Goal: Information Seeking & Learning: Get advice/opinions

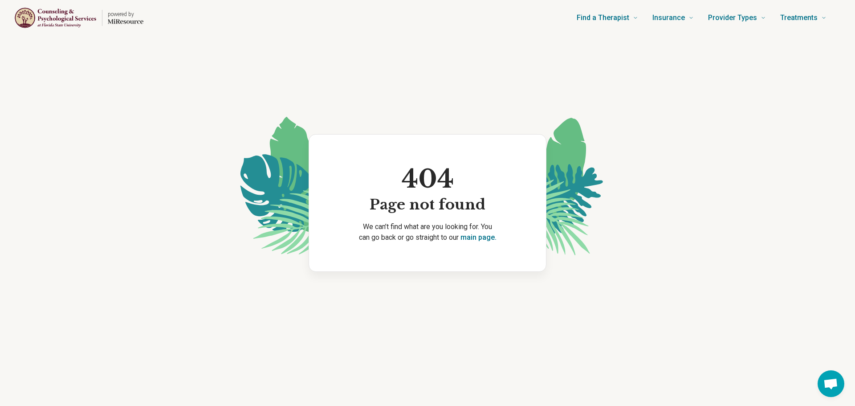
click at [48, 21] on img "Home page" at bounding box center [55, 18] width 82 height 22
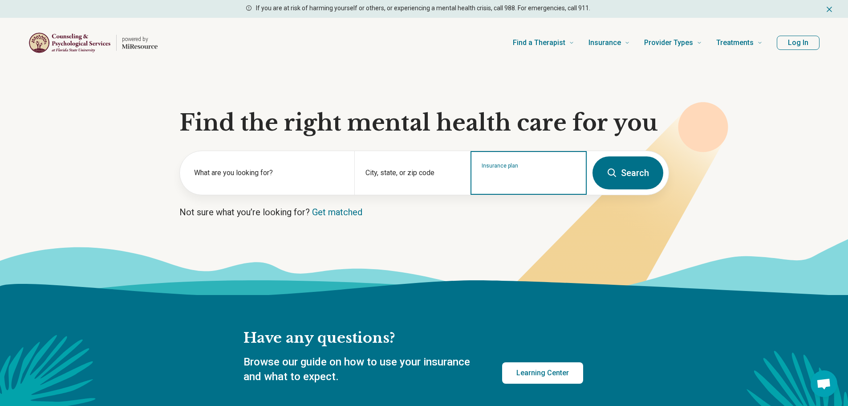
click at [527, 177] on input "Insurance plan" at bounding box center [529, 178] width 94 height 11
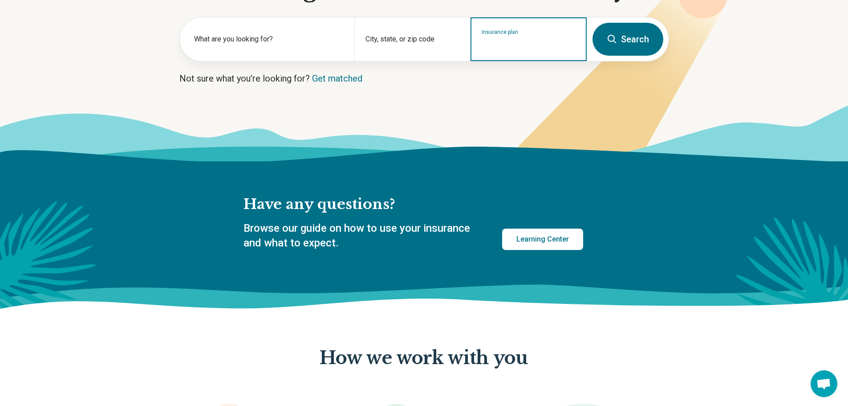
scroll to position [45, 0]
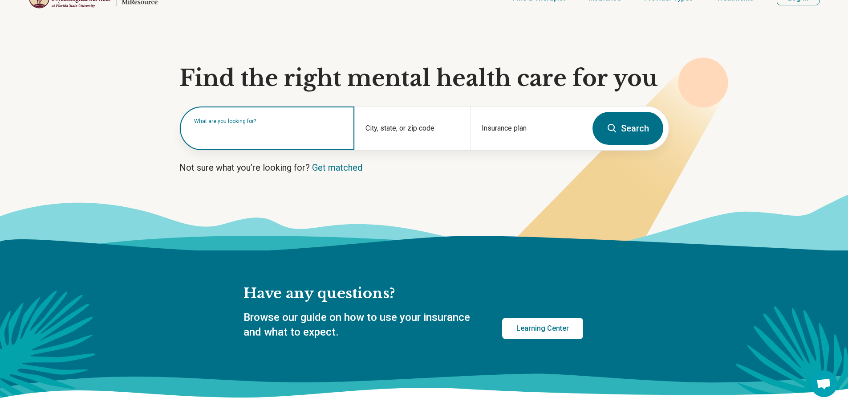
click at [292, 136] on input "text" at bounding box center [269, 132] width 150 height 11
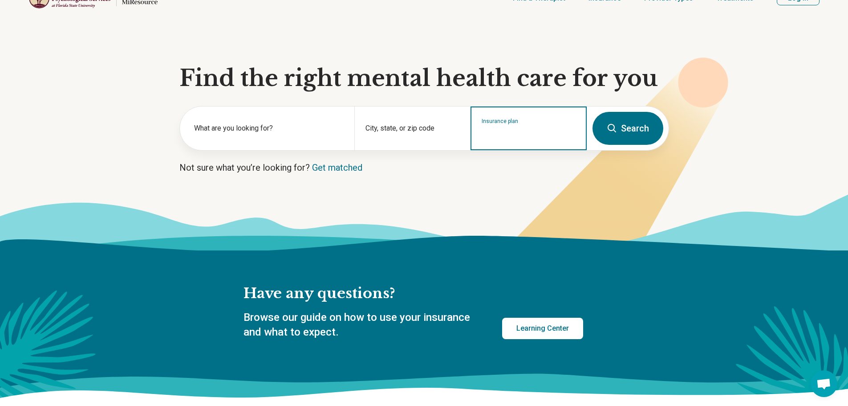
click at [514, 140] on div "Insurance plan" at bounding box center [529, 128] width 116 height 44
click at [499, 167] on div "AvMed" at bounding box center [491, 167] width 40 height 18
type input "*****"
click at [410, 122] on div "City, state, or zip code" at bounding box center [412, 128] width 116 height 44
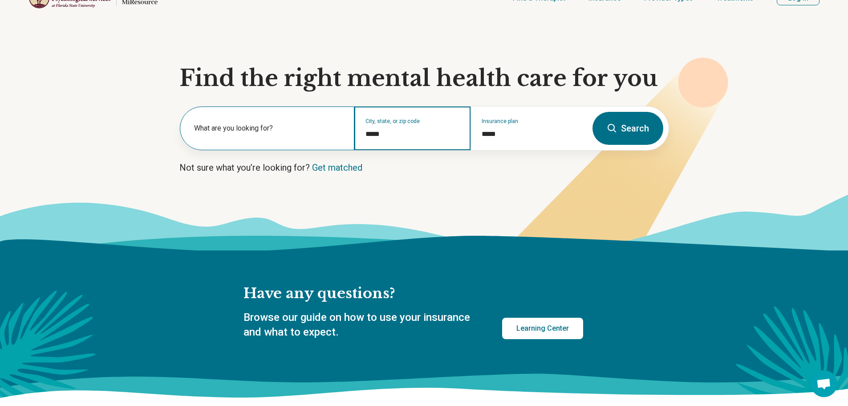
type input "*****"
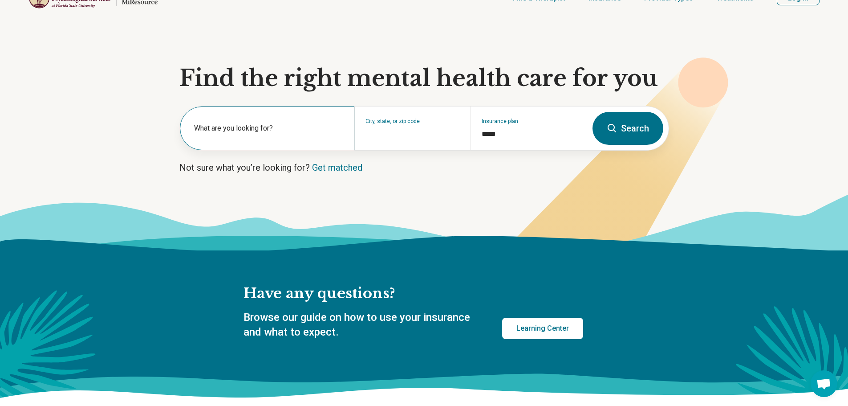
click at [255, 141] on div "What are you looking for?" at bounding box center [267, 128] width 175 height 44
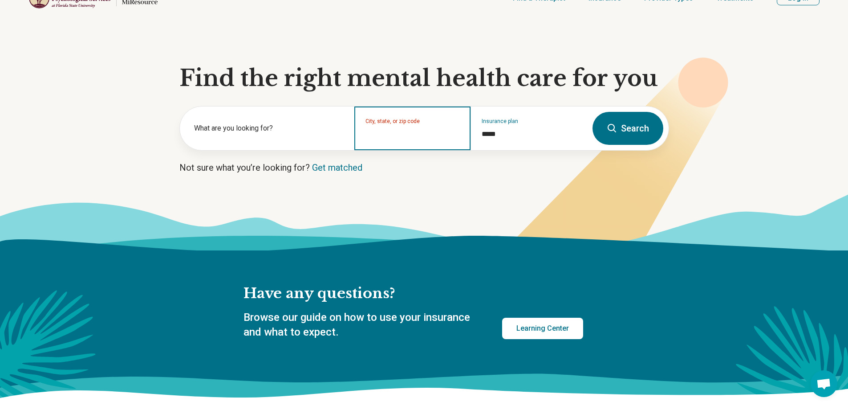
click at [398, 135] on input "City, state, or zip code" at bounding box center [412, 134] width 94 height 11
type input "**********"
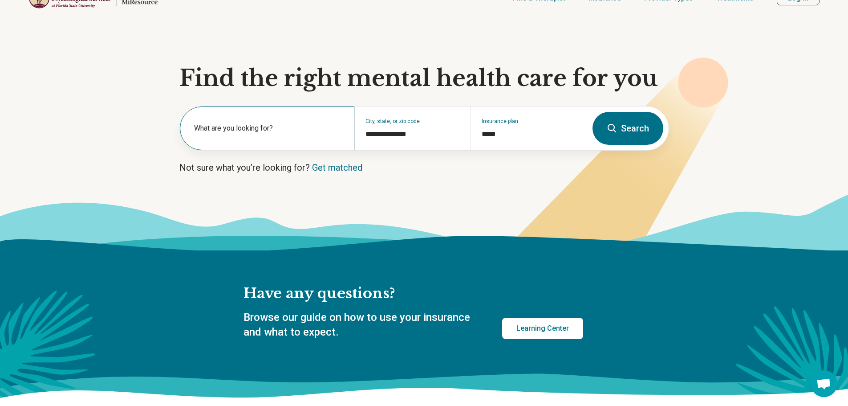
click at [231, 129] on label "What are you looking for?" at bounding box center [269, 128] width 150 height 11
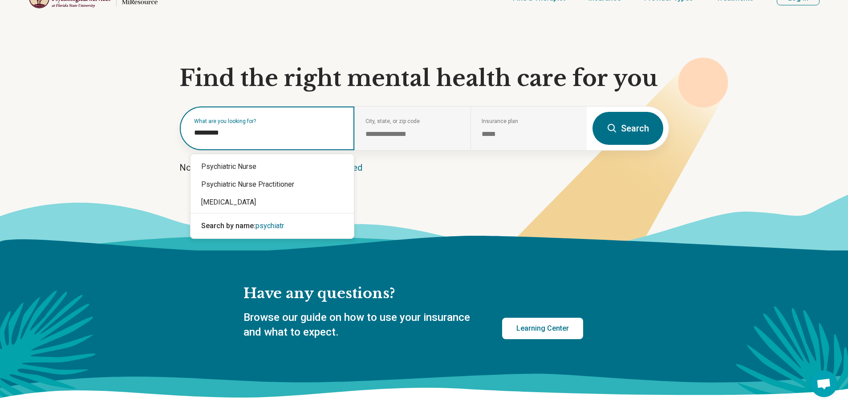
type input "**********"
click at [282, 207] on div "[MEDICAL_DATA]" at bounding box center [272, 202] width 163 height 18
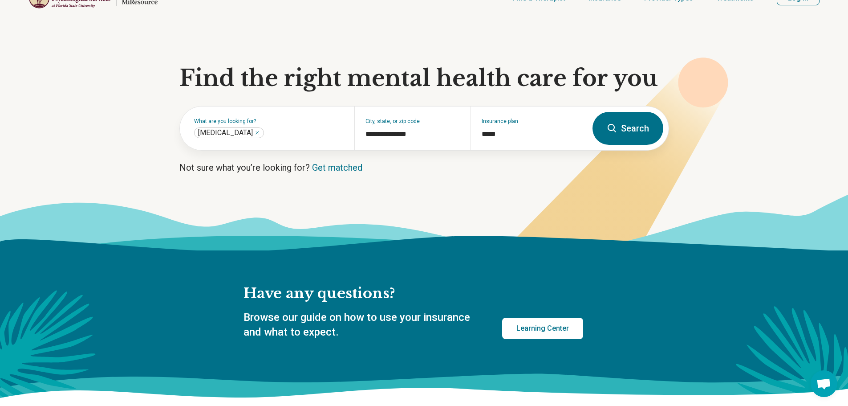
click at [643, 127] on button "Search" at bounding box center [628, 128] width 71 height 33
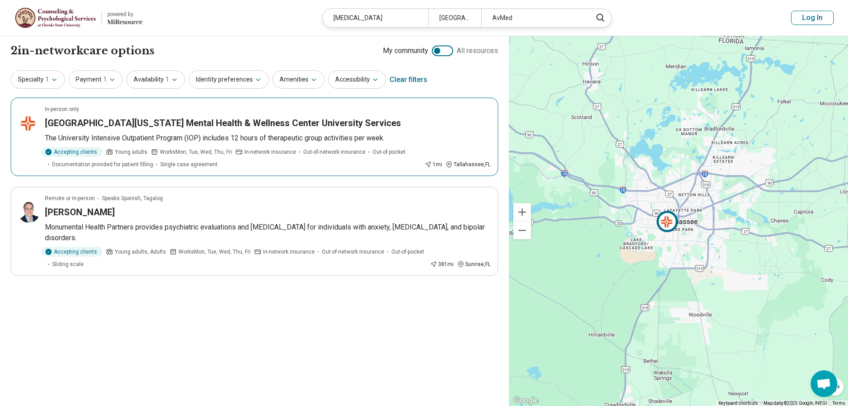
click at [337, 150] on span "Out-of-network insurance" at bounding box center [334, 152] width 62 height 8
click at [196, 233] on p "Monumental Health Partners provides psychiatric evaluations and [MEDICAL_DATA] …" at bounding box center [268, 232] width 446 height 21
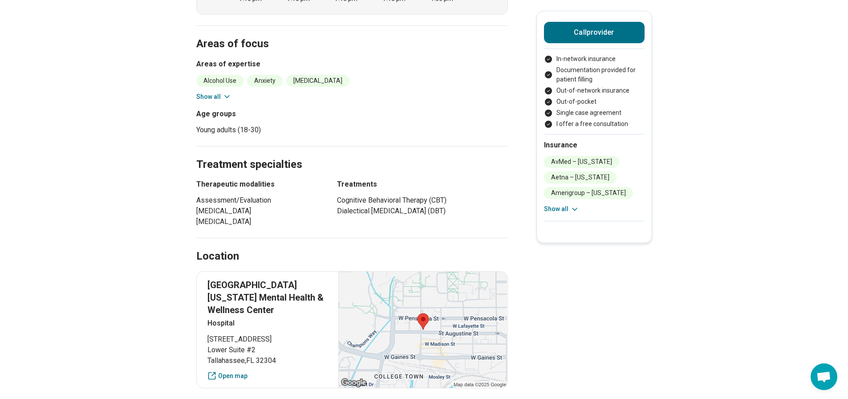
scroll to position [356, 0]
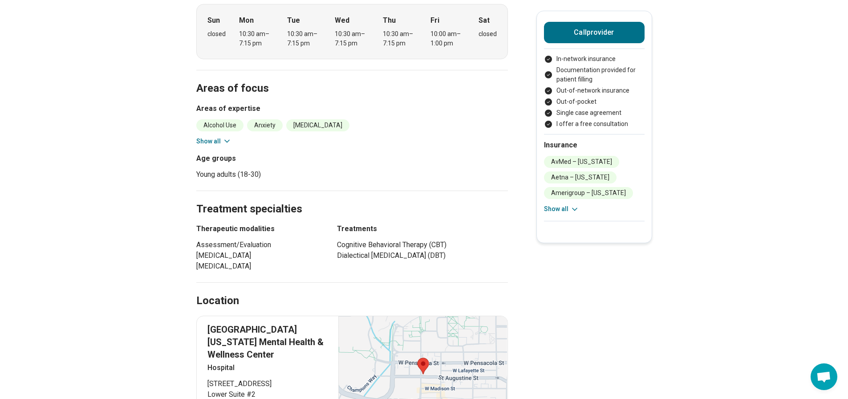
click at [226, 137] on icon at bounding box center [227, 141] width 9 height 9
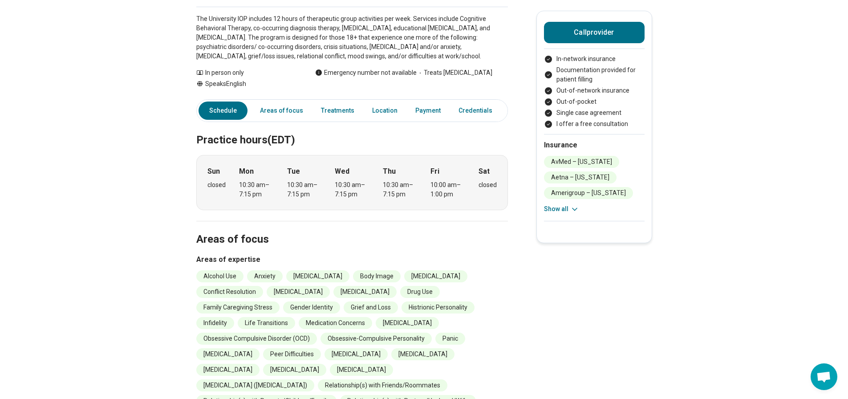
scroll to position [178, 0]
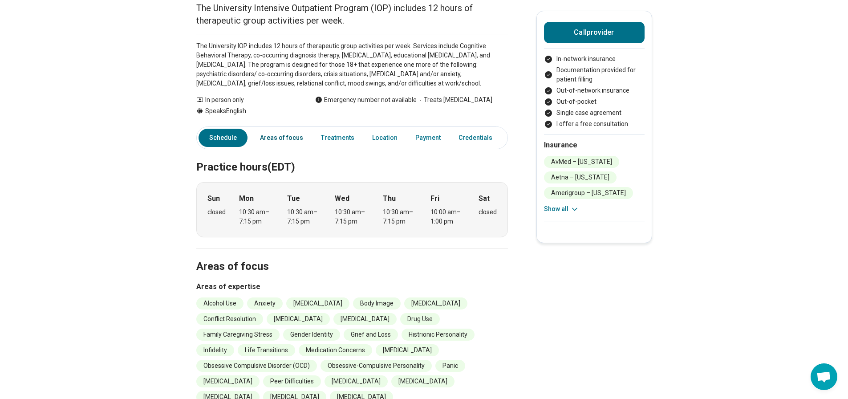
click at [273, 129] on link "Areas of focus" at bounding box center [282, 138] width 54 height 18
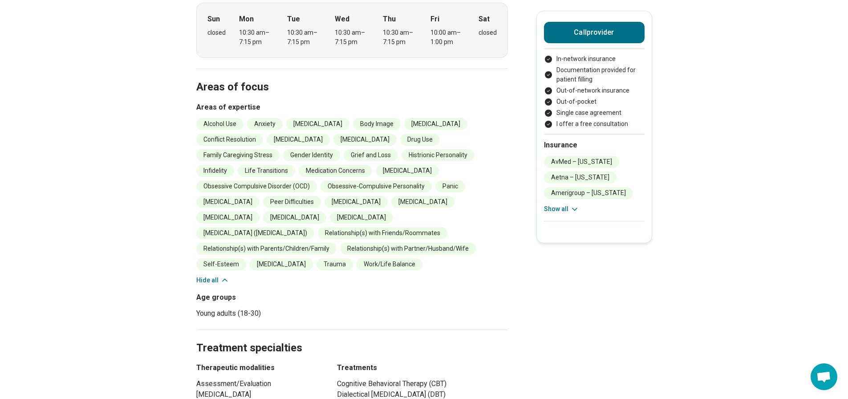
scroll to position [208, 0]
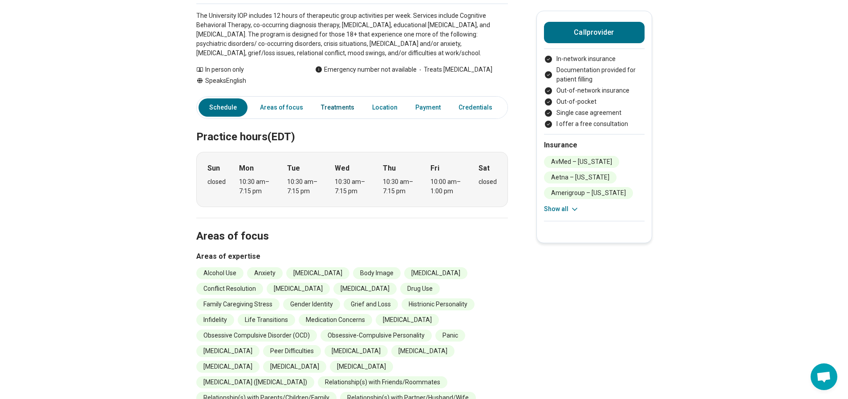
click at [345, 98] on link "Treatments" at bounding box center [338, 107] width 44 height 18
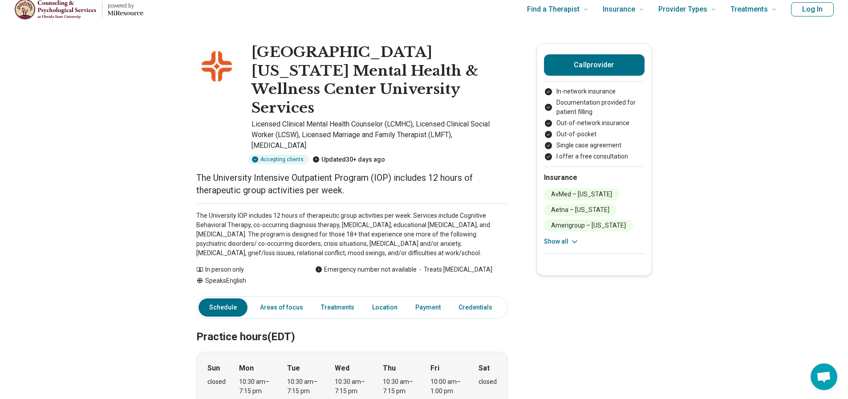
scroll to position [0, 0]
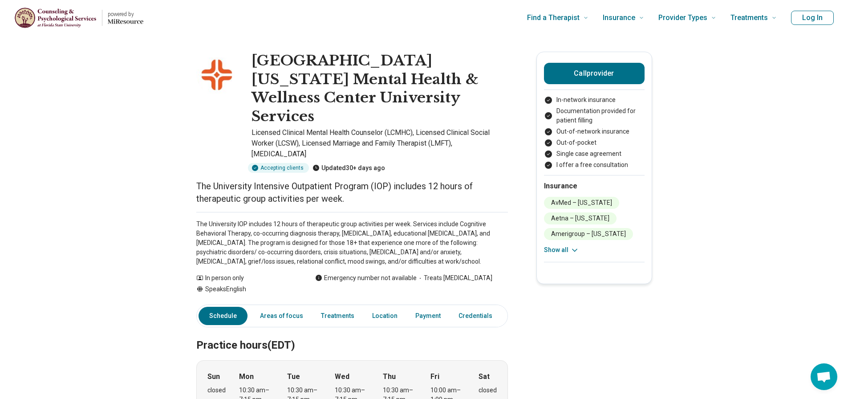
click at [332, 90] on h1 "HCA Florida Capital Hospital Mental Health & Wellness Center University Services" at bounding box center [380, 89] width 256 height 74
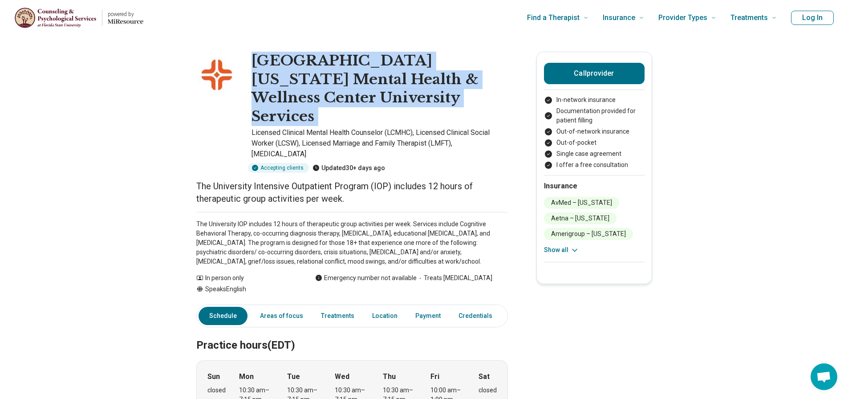
click at [332, 89] on h1 "HCA Florida Capital Hospital Mental Health & Wellness Center University Services" at bounding box center [380, 89] width 256 height 74
copy h1 "HCA Florida Capital Hospital Mental Health & Wellness Center University Services"
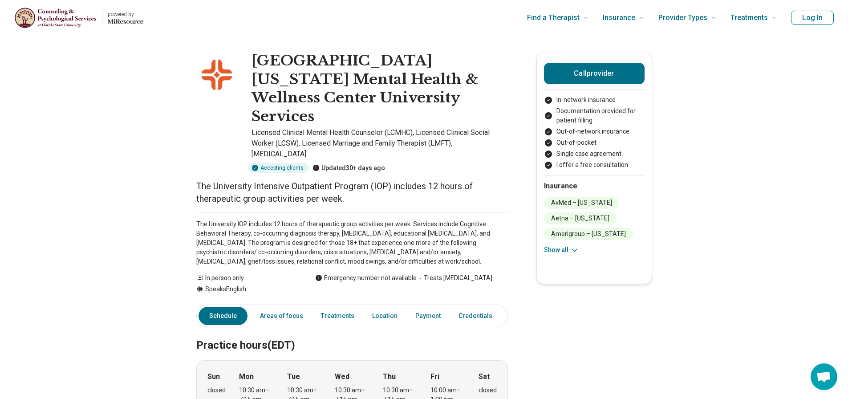
click at [505, 307] on link "Other" at bounding box center [521, 316] width 32 height 18
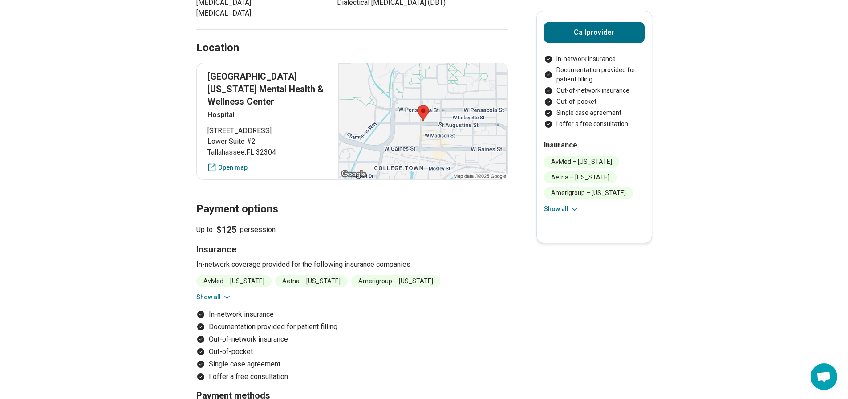
scroll to position [739, 0]
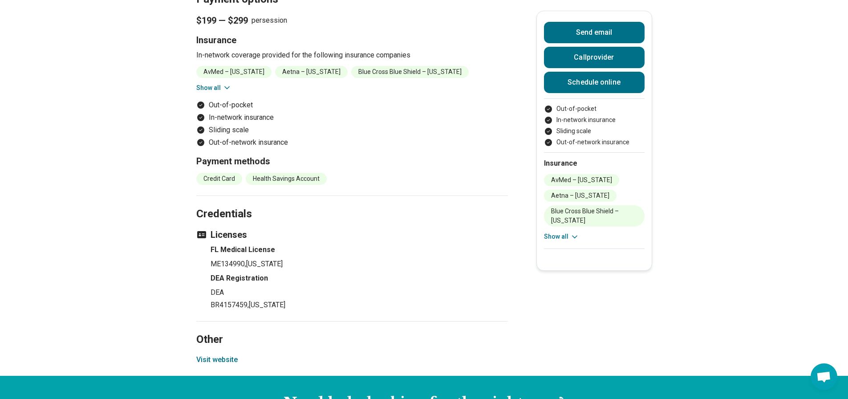
scroll to position [935, 0]
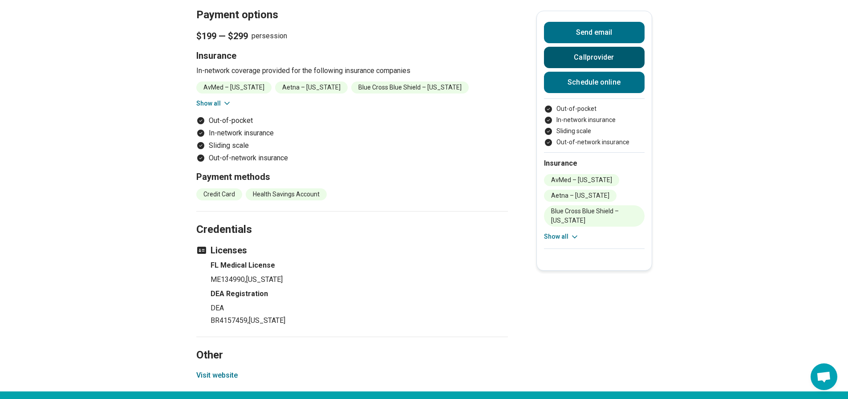
click at [608, 60] on button "Call provider" at bounding box center [594, 57] width 101 height 21
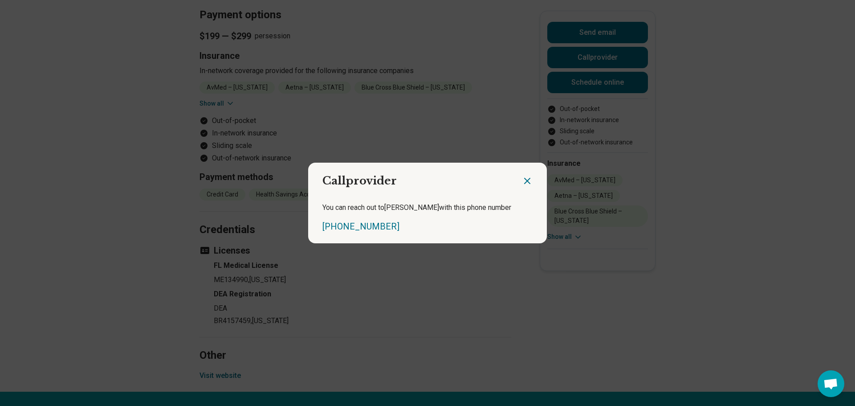
click at [522, 181] on icon "Close dialog" at bounding box center [527, 180] width 11 height 11
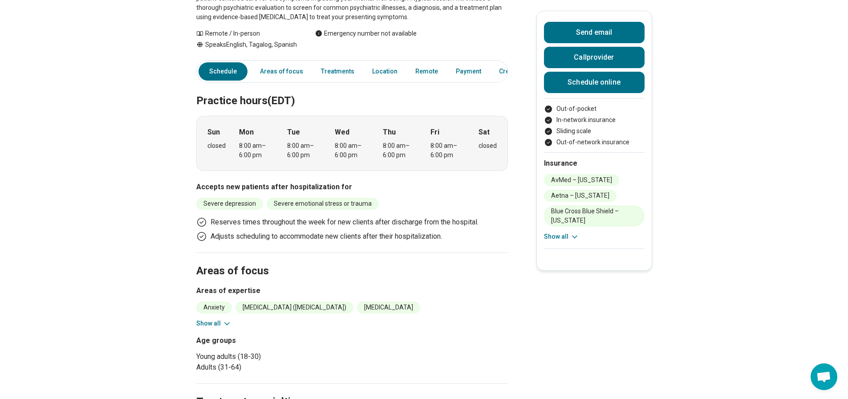
scroll to position [0, 0]
